Goal: Navigation & Orientation: Go to known website

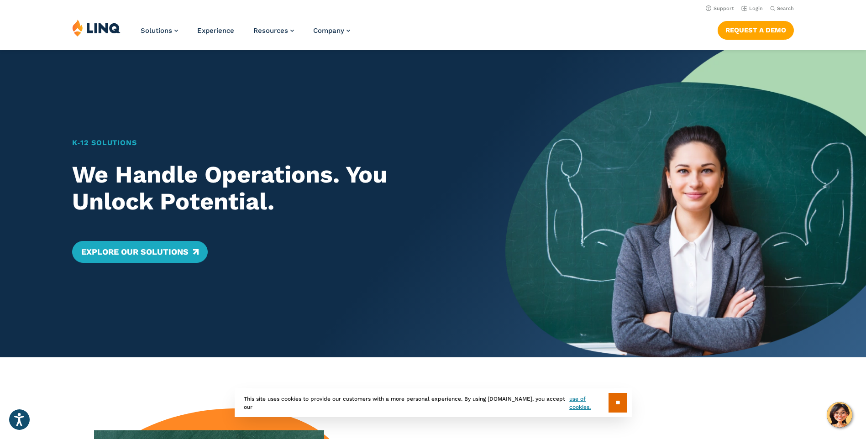
click at [764, 5] on nav "Support Login Search Search for:" at bounding box center [433, 8] width 866 height 10
click at [760, 7] on link "Login" at bounding box center [752, 8] width 21 height 6
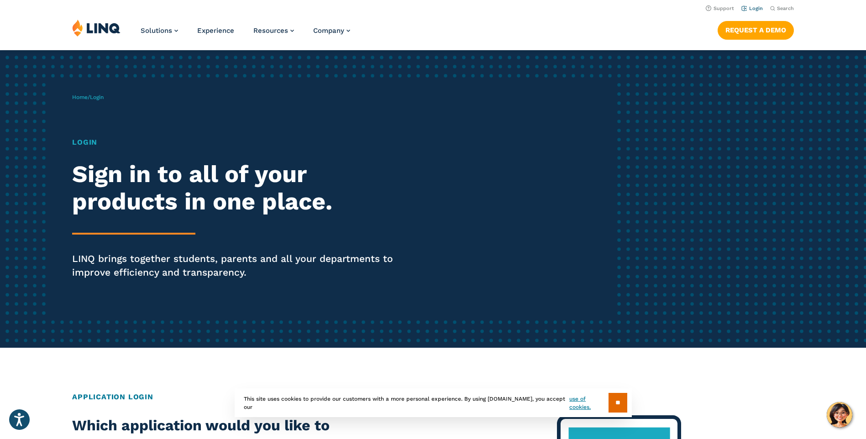
click at [758, 8] on link "Login" at bounding box center [752, 8] width 21 height 6
click at [90, 143] on h1 "Login" at bounding box center [239, 142] width 334 height 11
click at [135, 228] on div "Login Sign in to all of your products in one place. LINQ brings together studen…" at bounding box center [239, 221] width 334 height 168
